Goal: Task Accomplishment & Management: Manage account settings

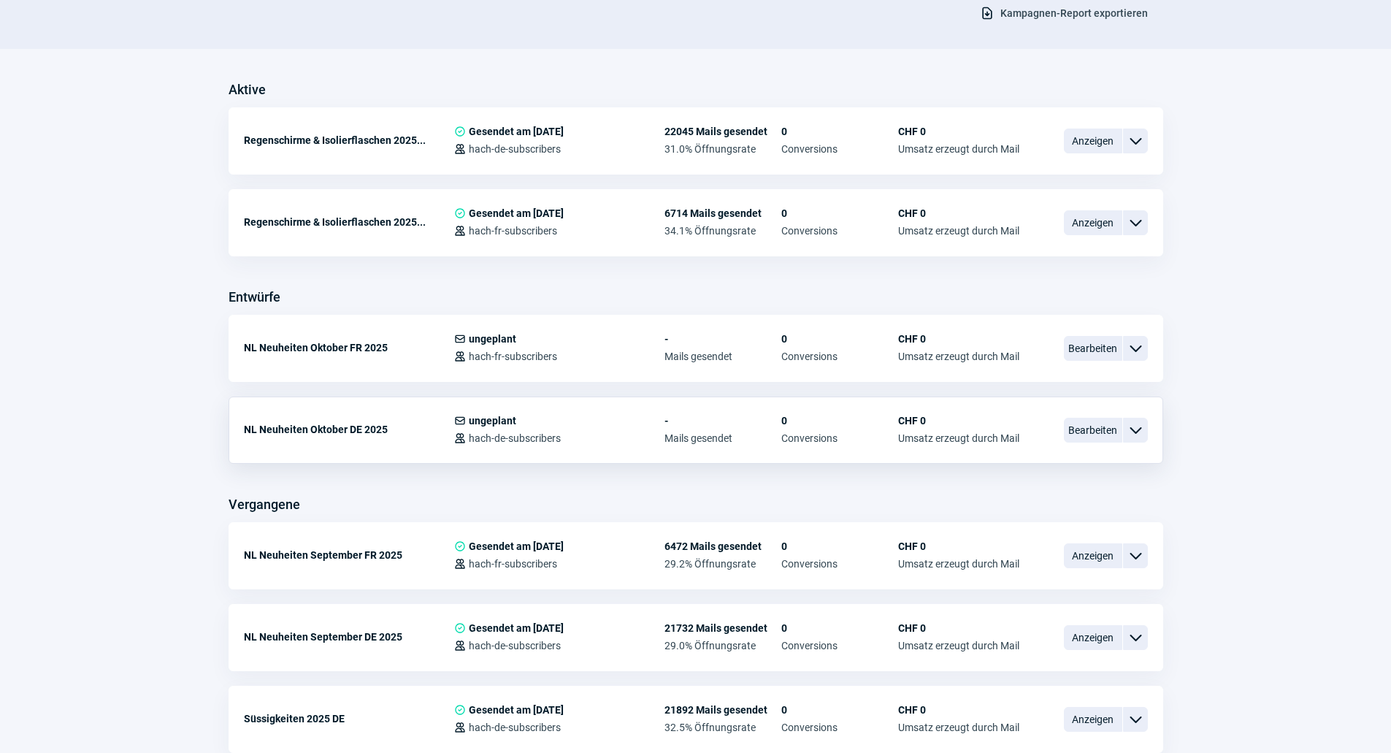
scroll to position [365, 0]
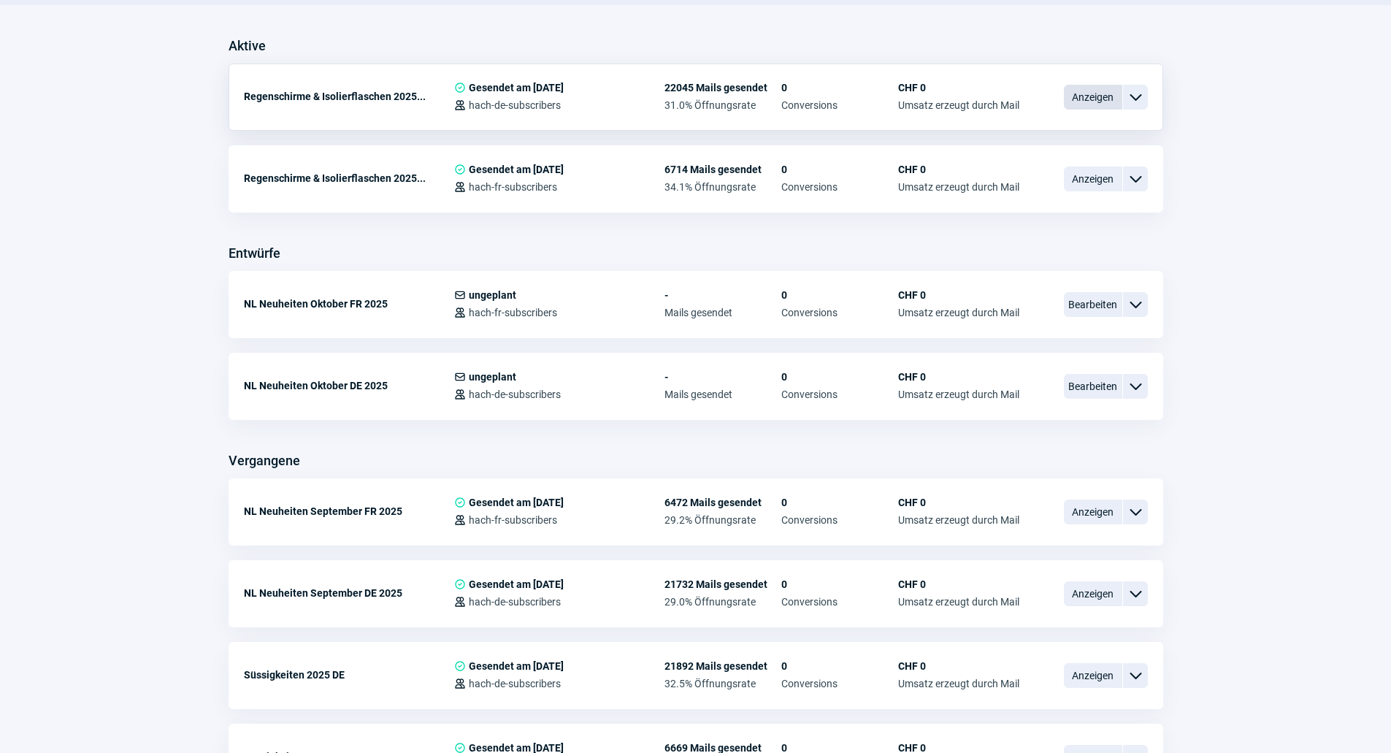
click at [1081, 99] on span "Anzeigen" at bounding box center [1093, 97] width 58 height 25
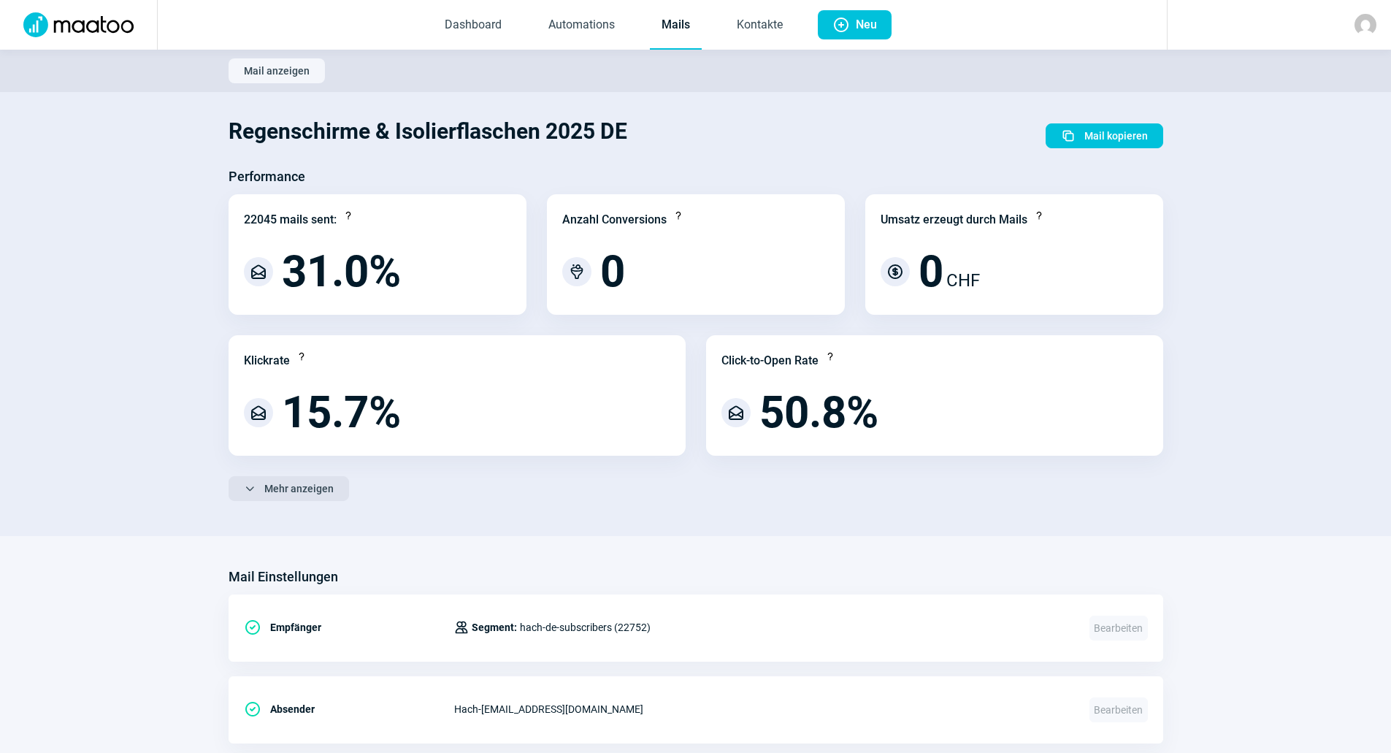
click at [270, 483] on span "Mehr anzeigen" at bounding box center [298, 488] width 69 height 23
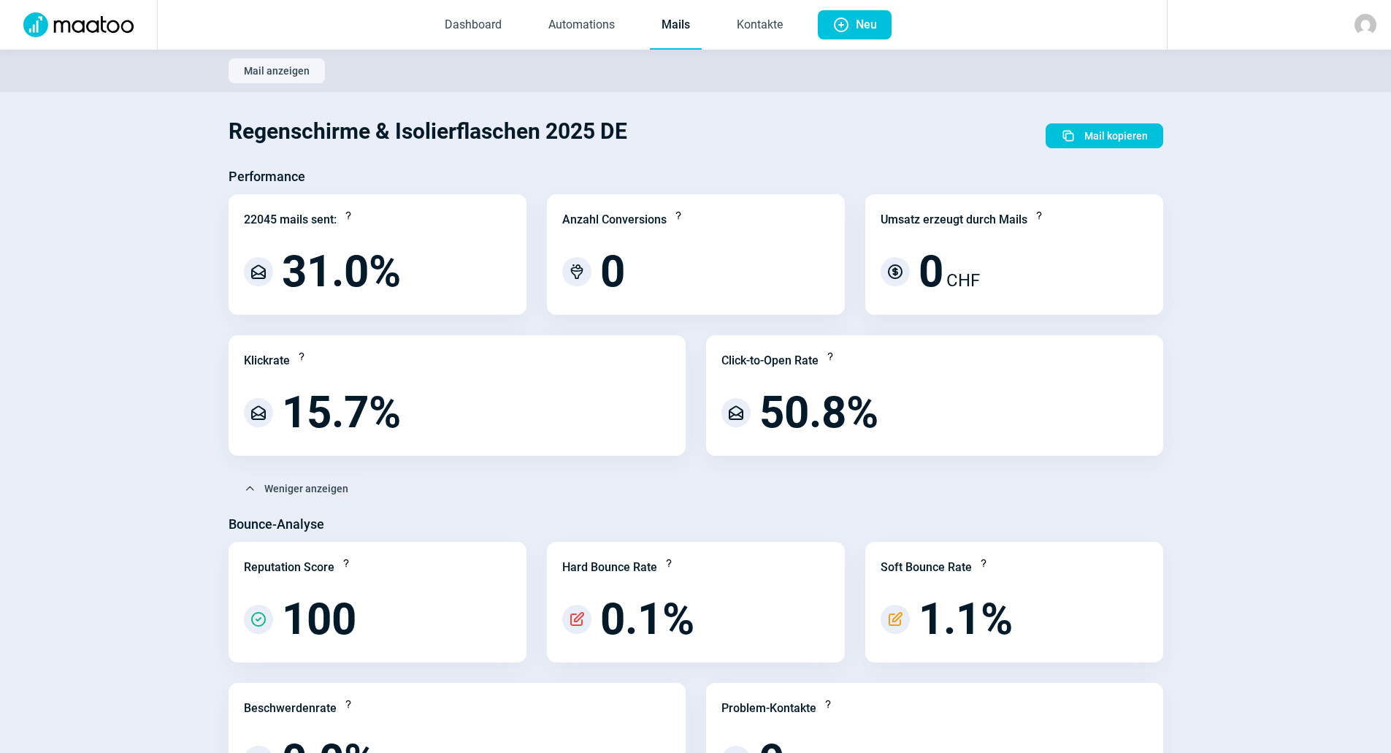
click at [676, 27] on link "Mails" at bounding box center [676, 25] width 52 height 48
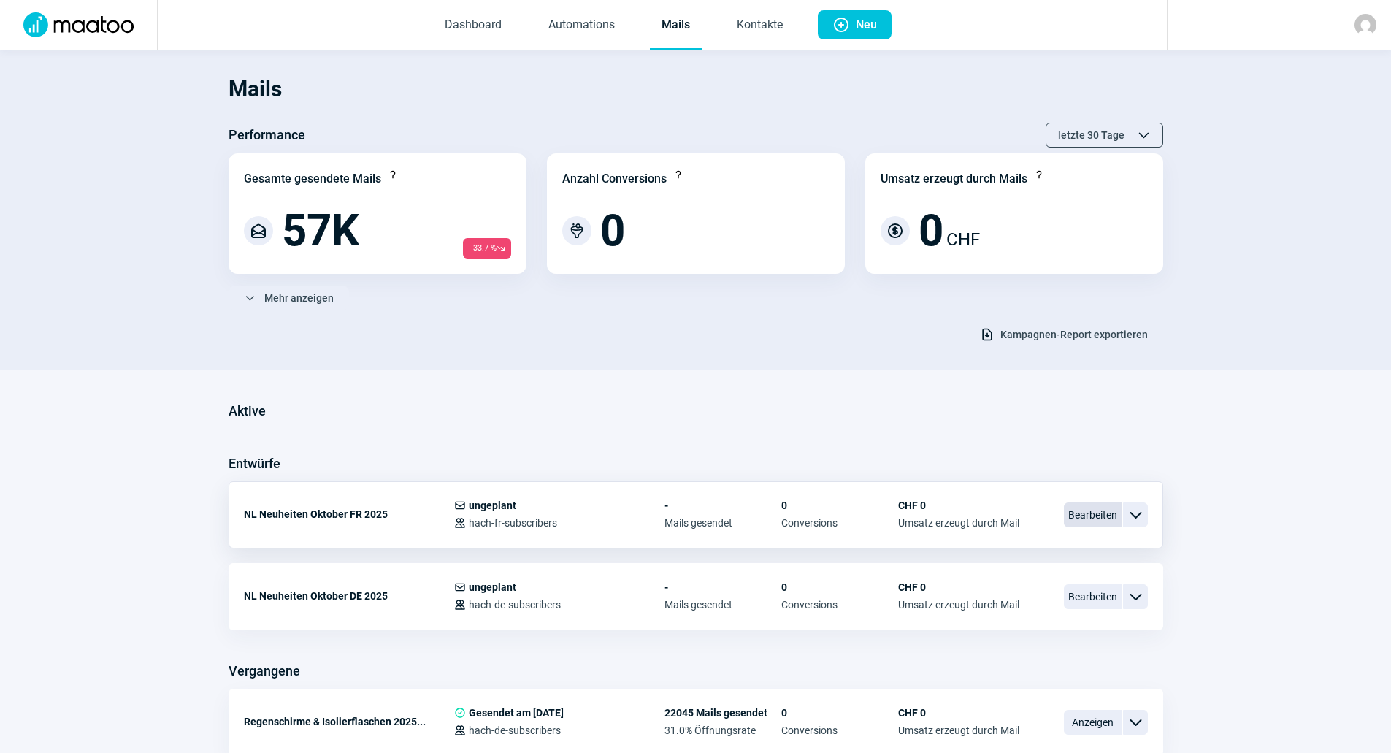
click at [1085, 513] on span "Bearbeiten" at bounding box center [1093, 514] width 58 height 25
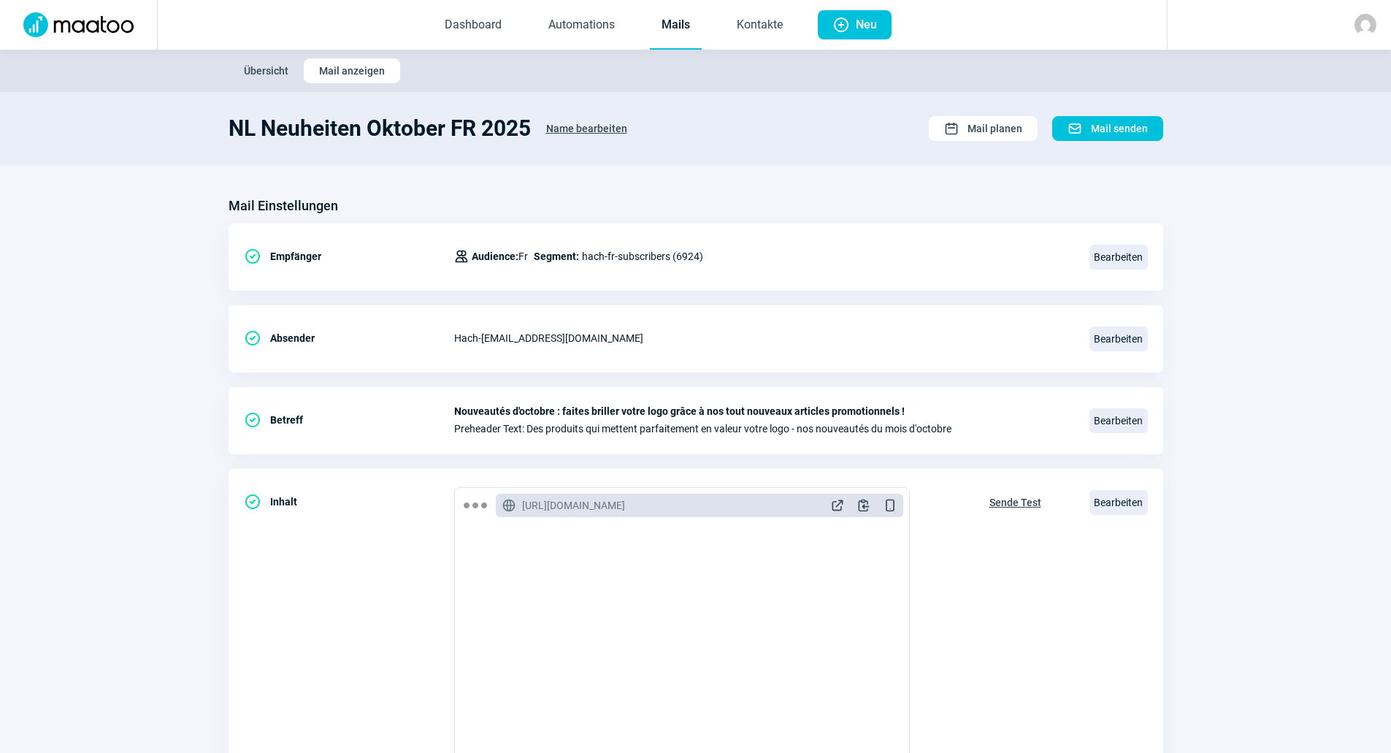
click at [663, 34] on link "Mails" at bounding box center [676, 25] width 52 height 48
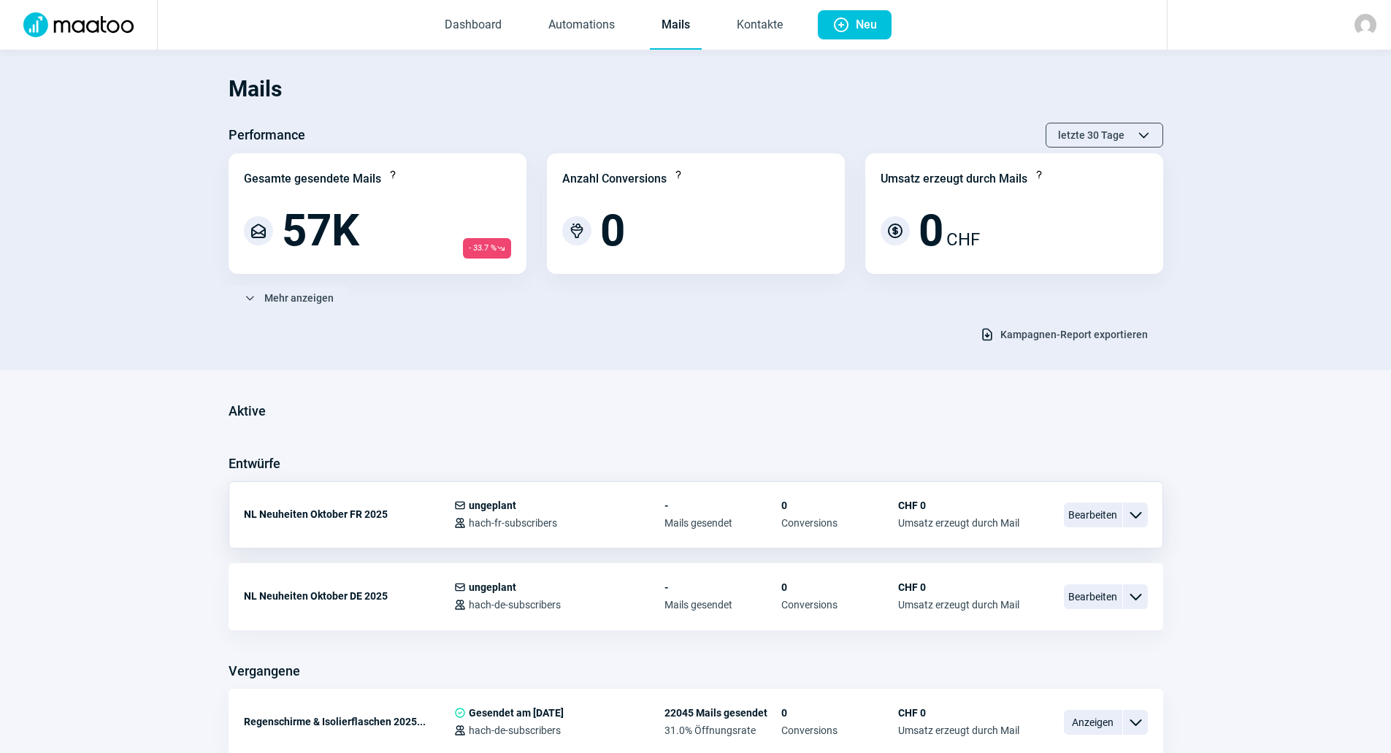
click at [591, 530] on div "NL Neuheiten Oktober FR 2025 Mail icon ungeplant Users icon hach-fr-subscribers…" at bounding box center [696, 514] width 935 height 67
click at [1104, 597] on span "Bearbeiten" at bounding box center [1093, 596] width 58 height 25
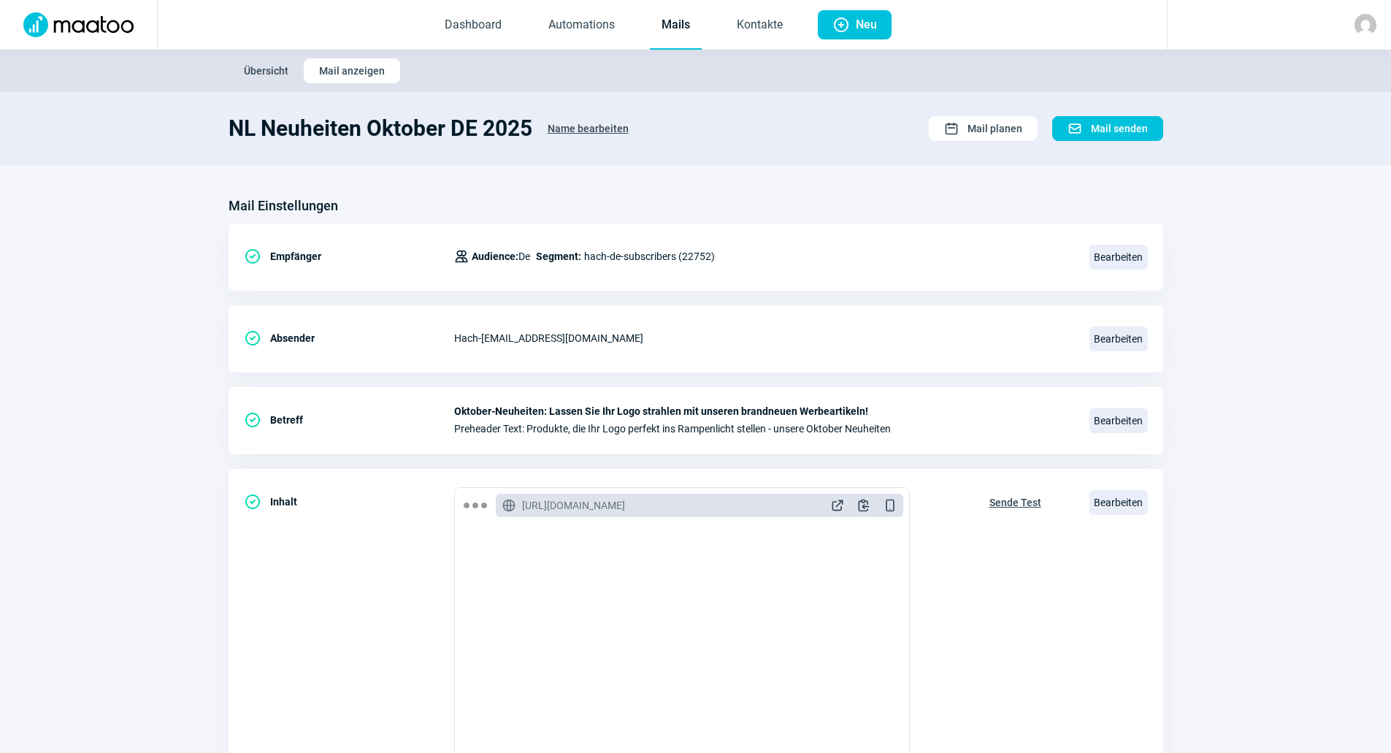
click at [682, 18] on link "Mails" at bounding box center [676, 25] width 52 height 48
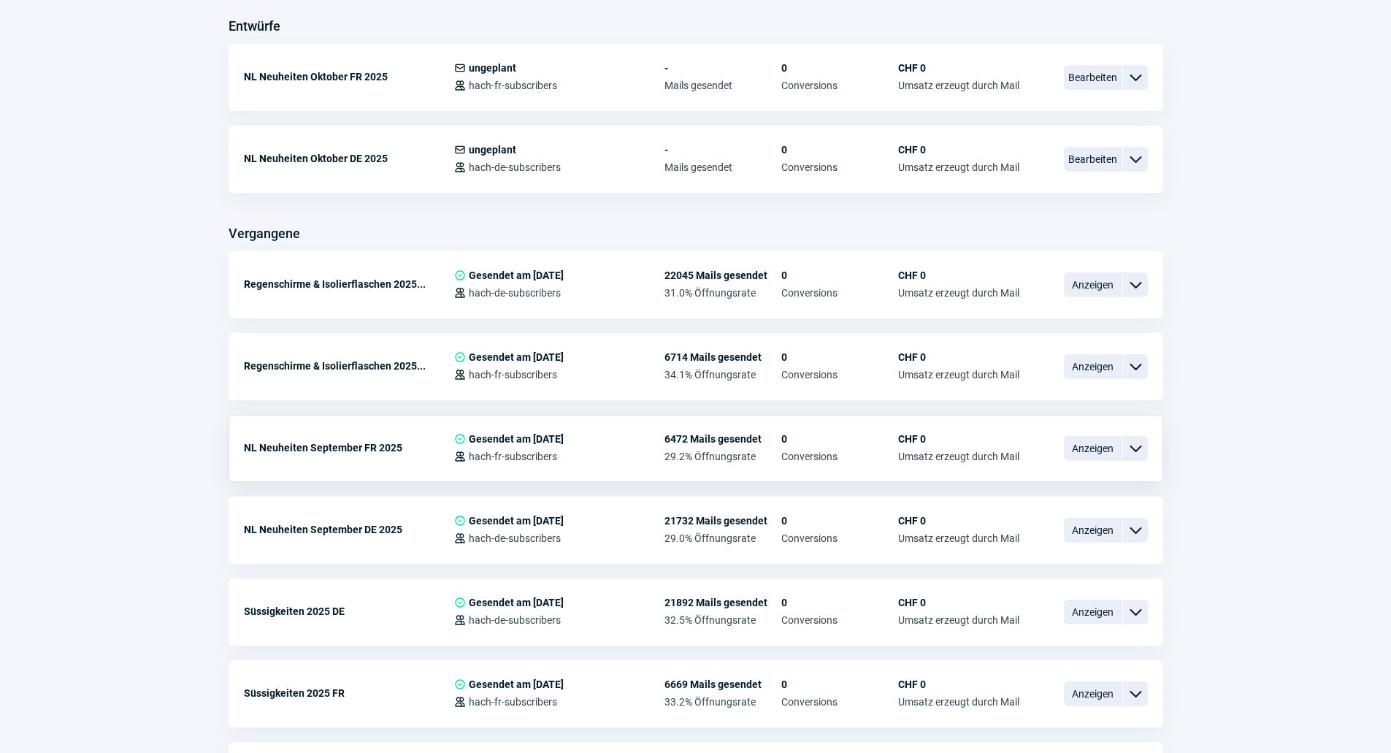
scroll to position [438, 0]
click at [1071, 367] on span "Anzeigen" at bounding box center [1093, 365] width 58 height 25
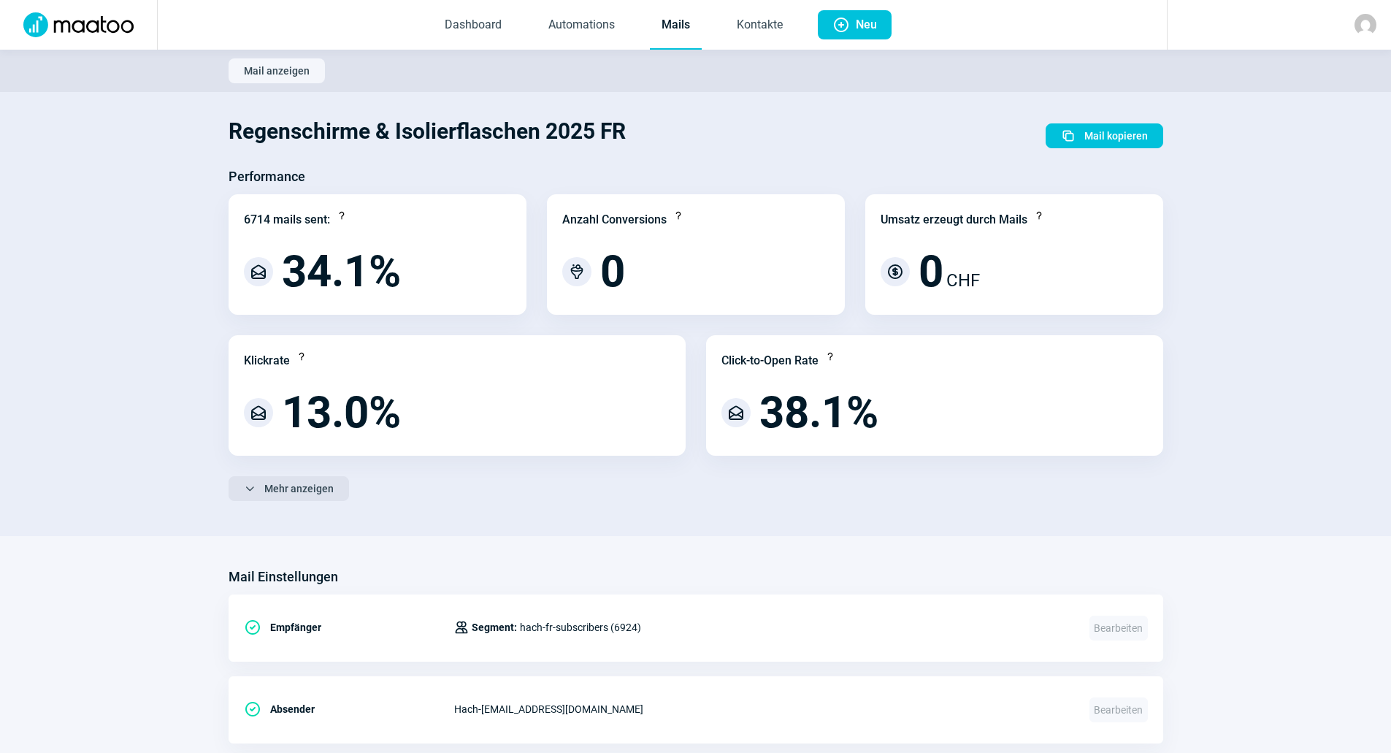
click at [307, 482] on span "Mehr anzeigen" at bounding box center [298, 488] width 69 height 23
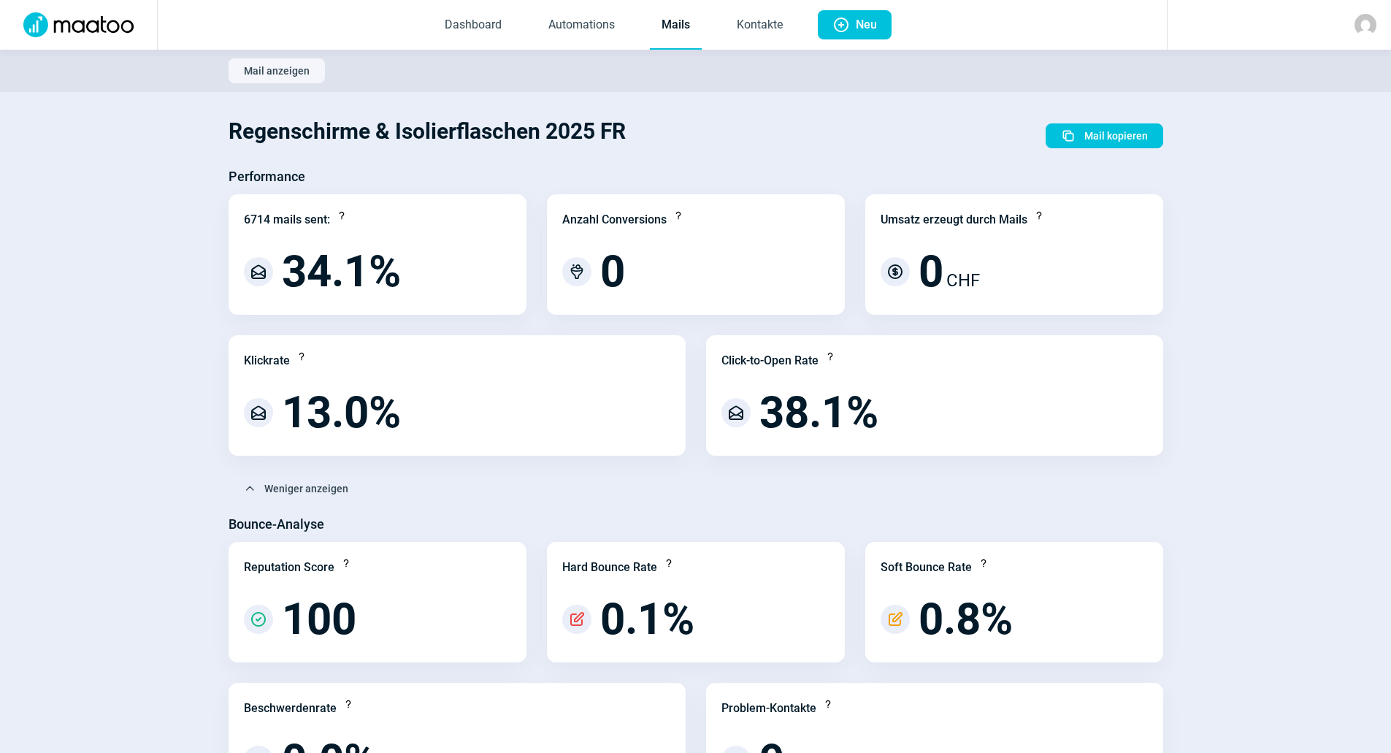
click at [673, 36] on link "Mails" at bounding box center [676, 25] width 52 height 48
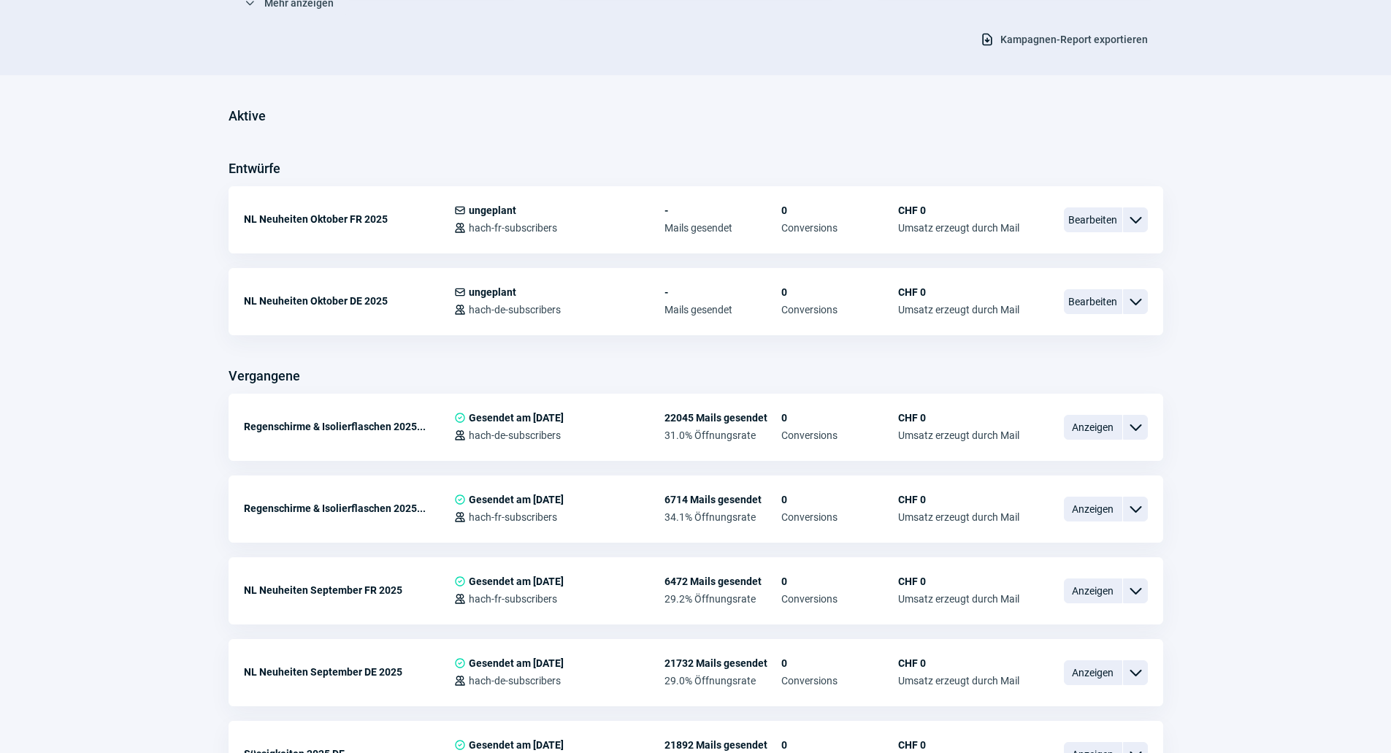
scroll to position [292, 0]
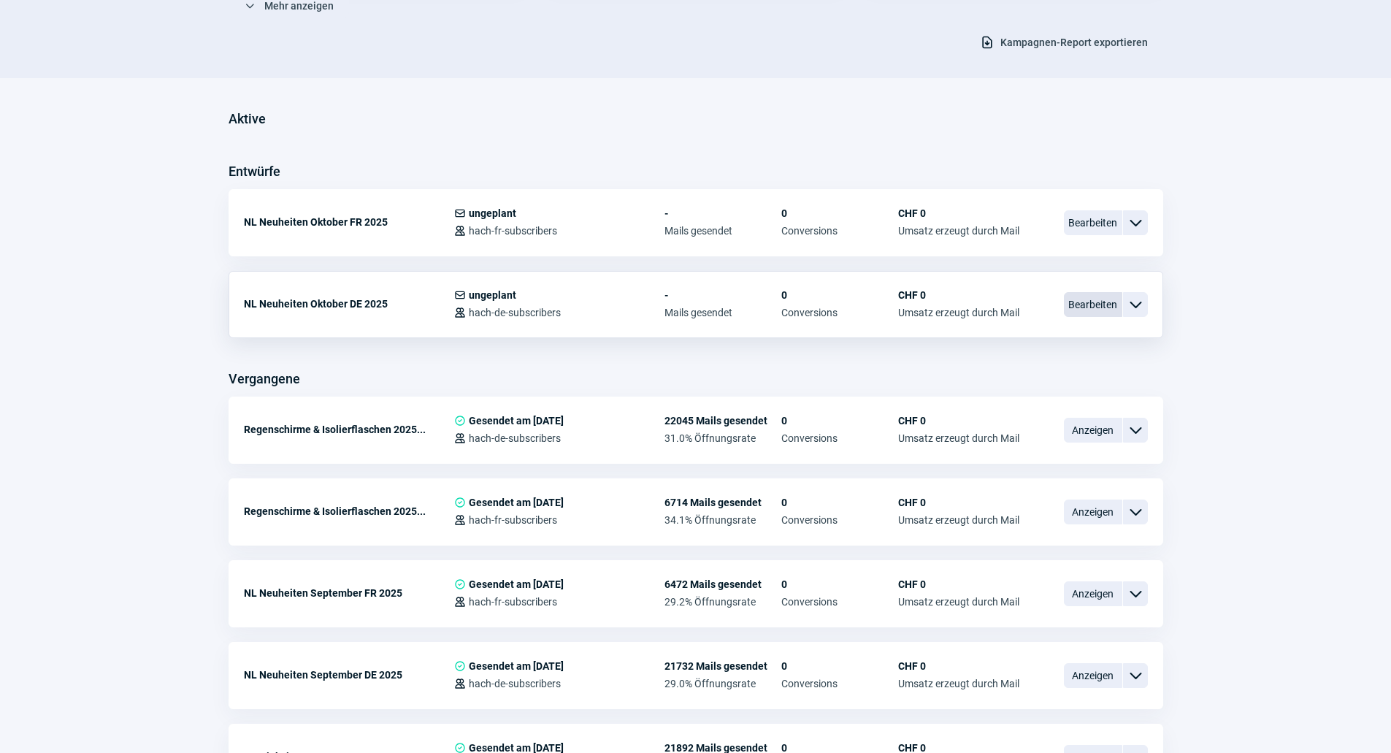
click at [1104, 295] on span "Bearbeiten" at bounding box center [1093, 304] width 58 height 25
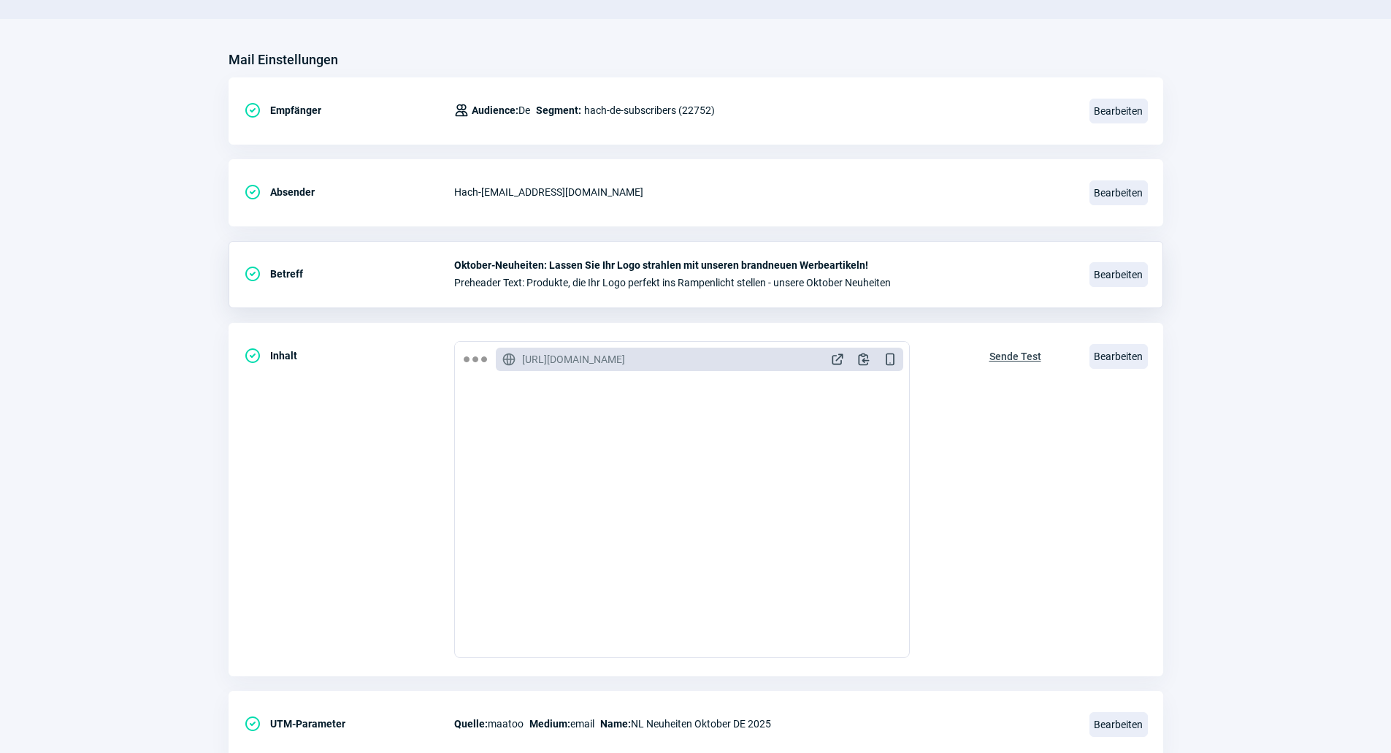
scroll to position [292, 0]
